Goal: Task Accomplishment & Management: Manage account settings

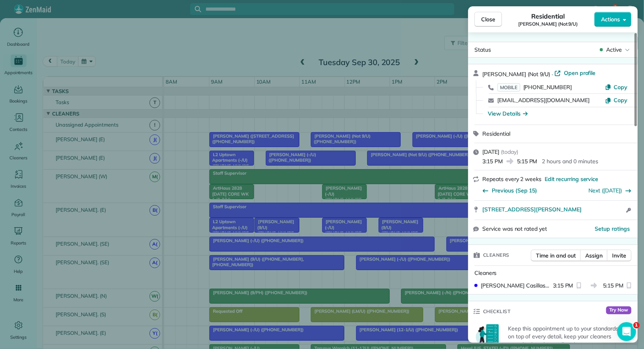
scroll to position [404, 0]
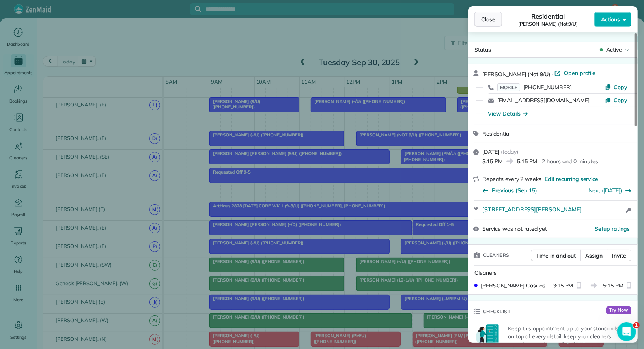
click at [494, 23] on span "Close" at bounding box center [488, 19] width 14 height 8
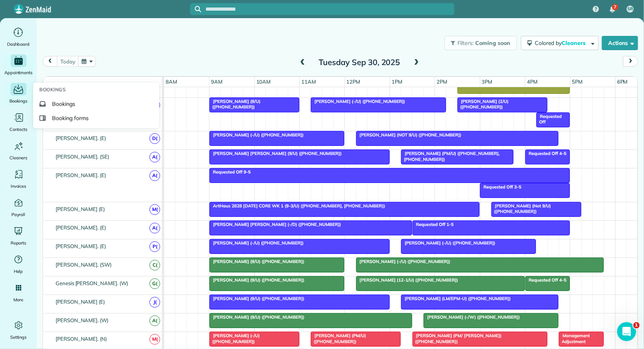
click at [25, 92] on div "Main" at bounding box center [19, 89] width 16 height 13
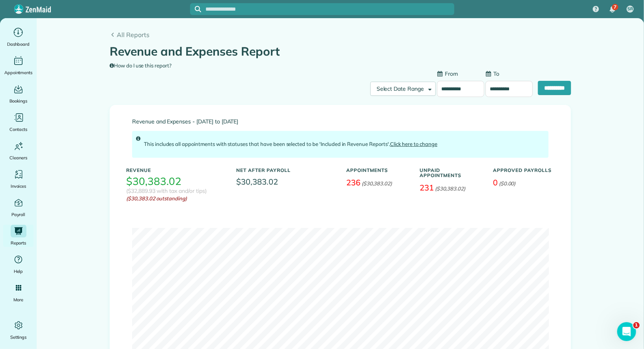
scroll to position [21, 0]
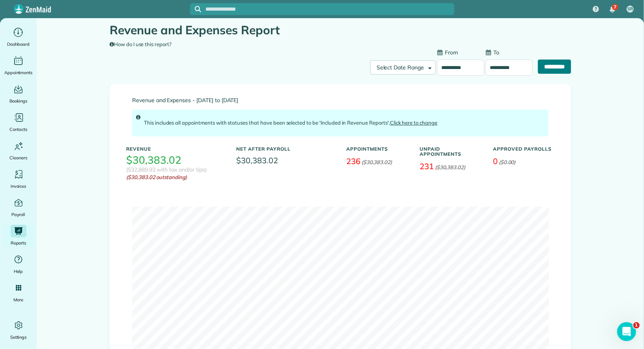
click at [553, 71] on input "**********" at bounding box center [554, 67] width 33 height 14
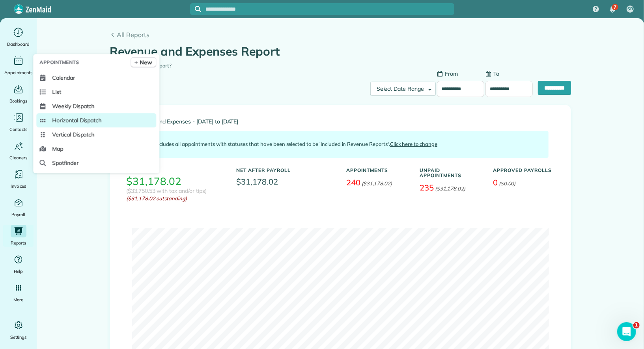
click at [71, 116] on span "Horizontal Dispatch" at bounding box center [76, 120] width 49 height 8
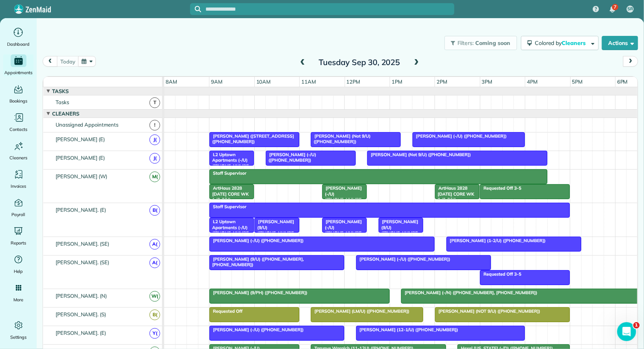
click at [418, 63] on span at bounding box center [416, 62] width 9 height 7
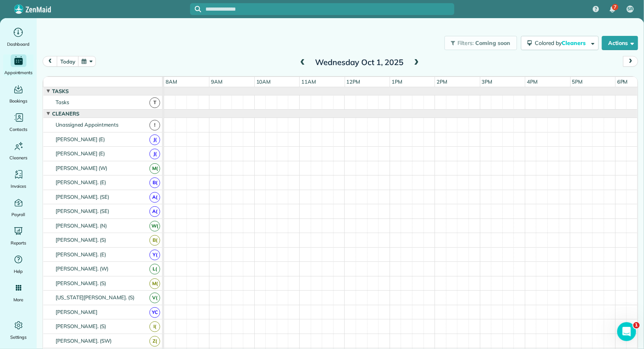
click at [418, 63] on span at bounding box center [416, 62] width 9 height 7
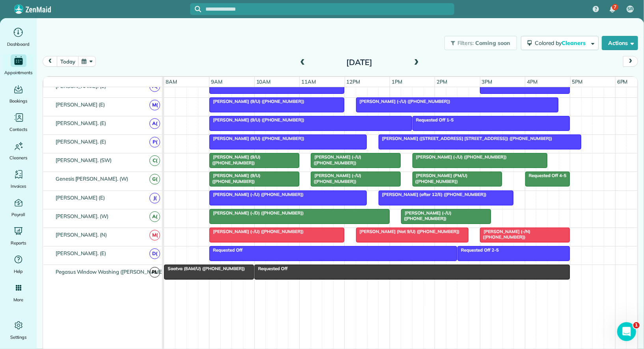
scroll to position [432, 0]
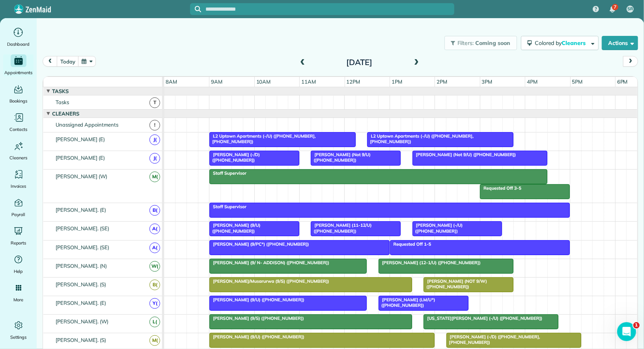
click at [302, 63] on span at bounding box center [302, 62] width 9 height 7
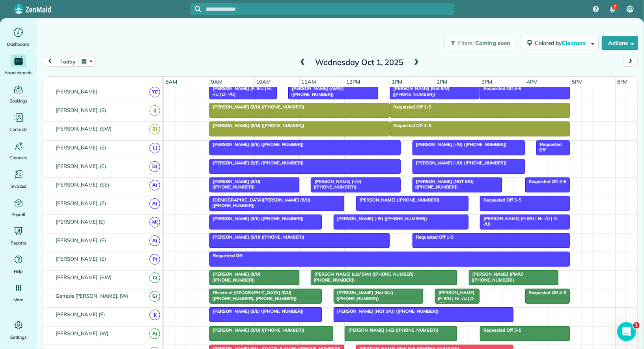
scroll to position [313, 0]
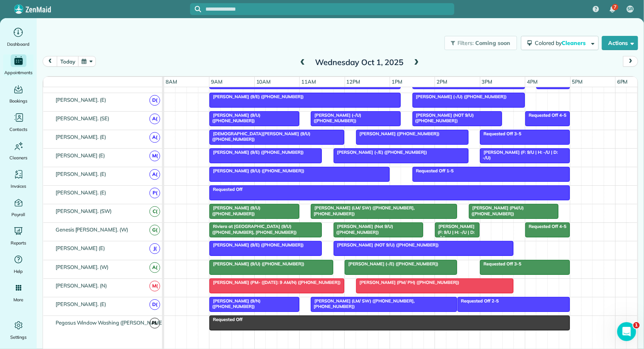
click at [334, 303] on div at bounding box center [384, 305] width 146 height 14
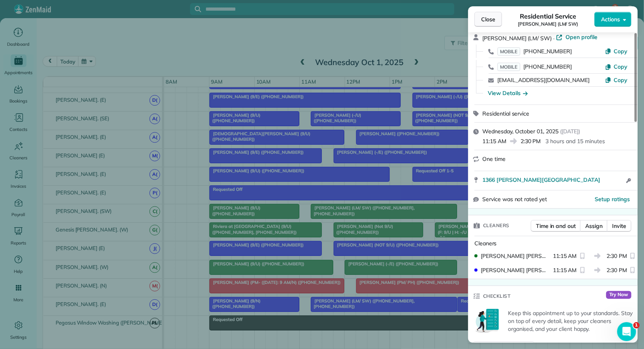
click at [496, 22] on button "Close" at bounding box center [489, 19] width 28 height 15
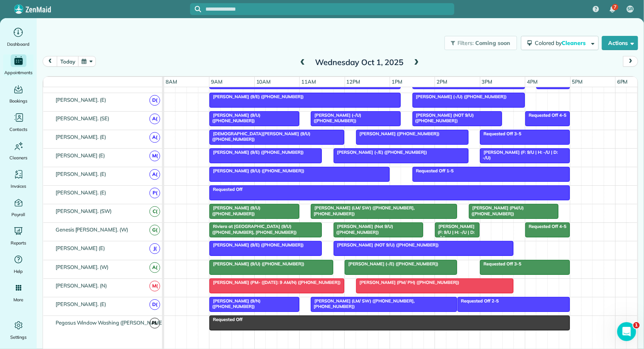
click at [437, 112] on span "Abishek Prakash (NOT 9/U) (+12147737069)" at bounding box center [443, 117] width 62 height 11
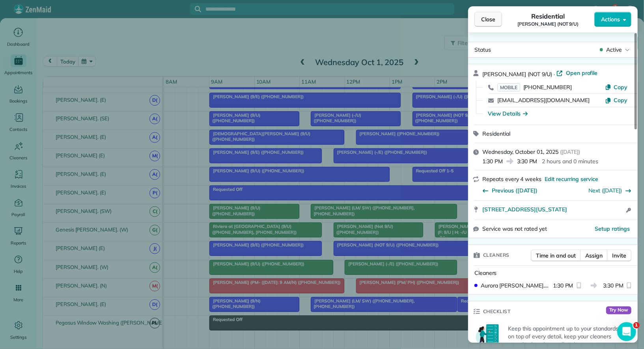
click at [483, 19] on span "Close" at bounding box center [488, 19] width 14 height 8
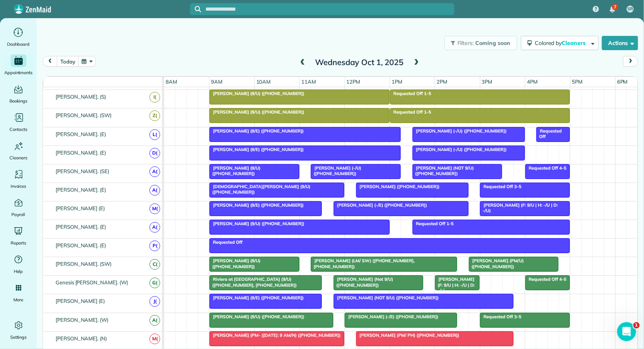
click at [361, 165] on span "Blake Parker (-/U) (+12145669490)" at bounding box center [336, 170] width 51 height 11
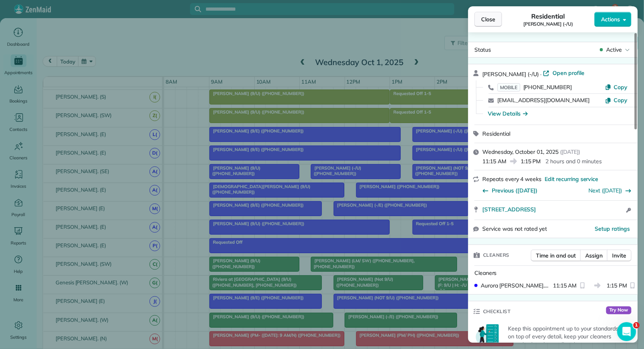
click at [491, 17] on span "Close" at bounding box center [488, 19] width 14 height 8
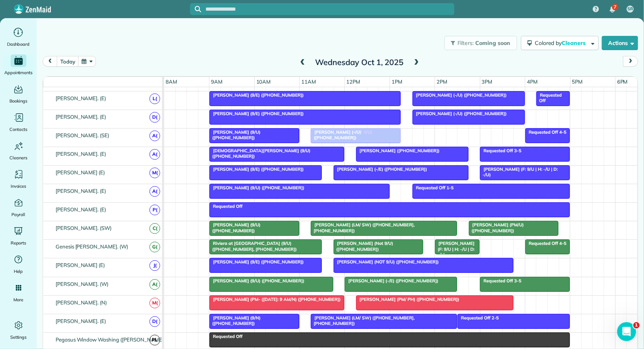
drag, startPoint x: 458, startPoint y: 127, endPoint x: 361, endPoint y: 130, distance: 96.4
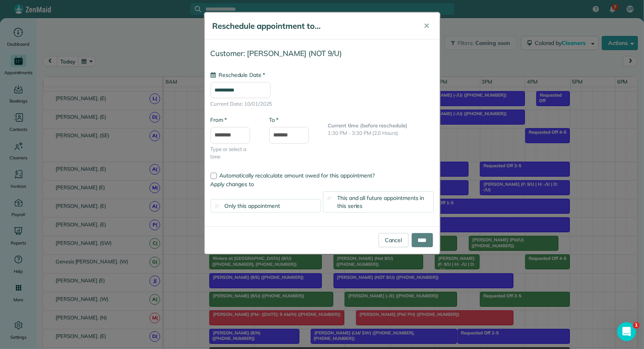
type input "**********"
click at [424, 236] on input "****" at bounding box center [422, 240] width 21 height 14
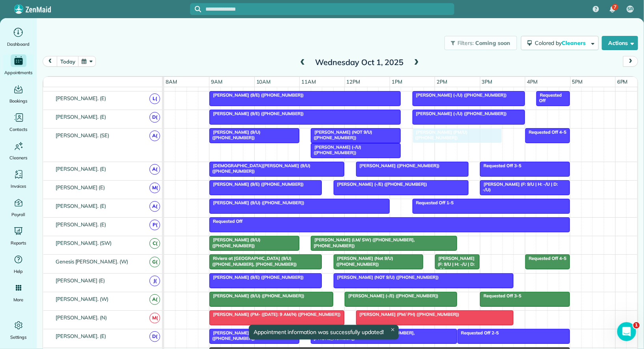
drag, startPoint x: 509, startPoint y: 236, endPoint x: 455, endPoint y: 141, distance: 109.6
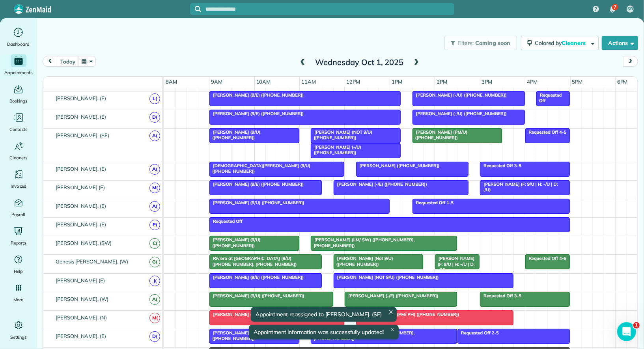
click at [453, 256] on span "Darden Orand (F: 9/U | H: -/U | D: -/U)" at bounding box center [455, 264] width 40 height 17
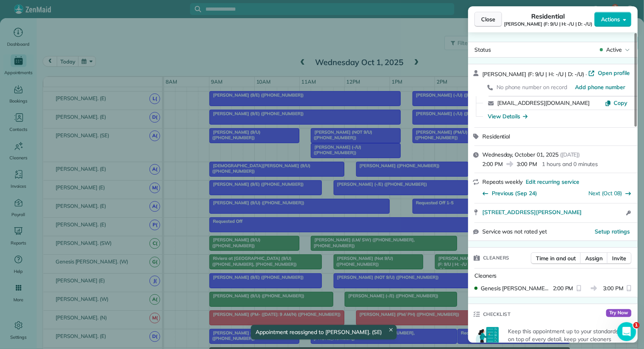
click at [489, 25] on button "Close" at bounding box center [489, 19] width 28 height 15
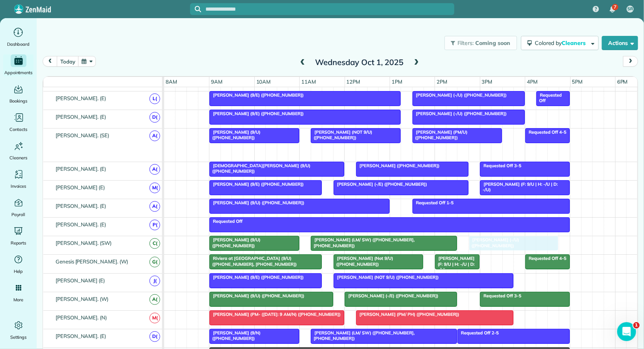
drag, startPoint x: 350, startPoint y: 146, endPoint x: 509, endPoint y: 241, distance: 184.4
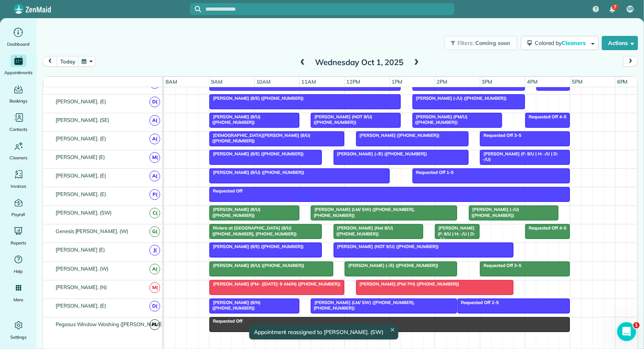
click at [353, 300] on span "Aigner Gibbs (LM/ SW) (+13136008071, +13139094213)" at bounding box center [363, 305] width 104 height 11
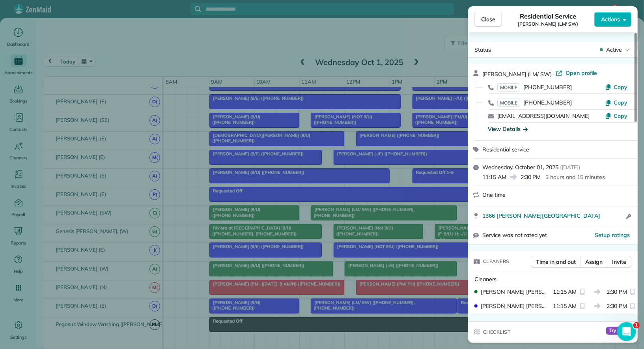
click at [519, 130] on div "View Details" at bounding box center [508, 129] width 40 height 8
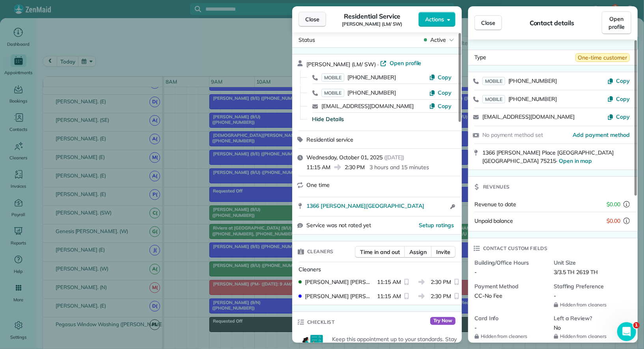
click at [311, 18] on span "Close" at bounding box center [312, 19] width 14 height 8
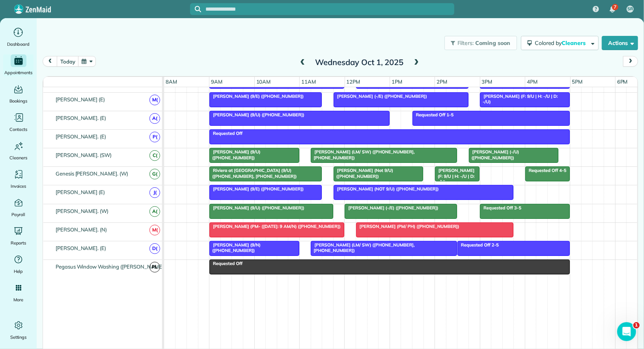
click at [380, 242] on span "Aigner Gibbs (LM/ SW) (+13136008071, +13139094213)" at bounding box center [363, 247] width 104 height 11
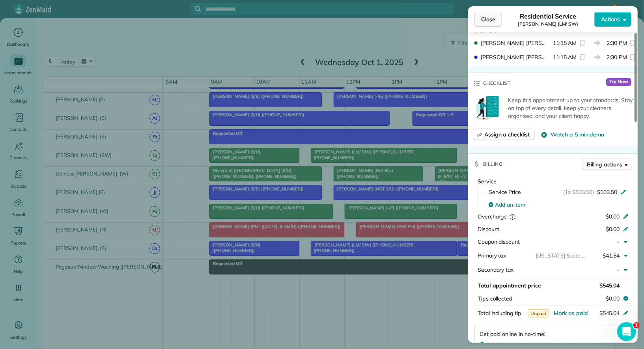
click at [489, 22] on span "Close" at bounding box center [488, 19] width 14 height 8
